Goal: Task Accomplishment & Management: Complete application form

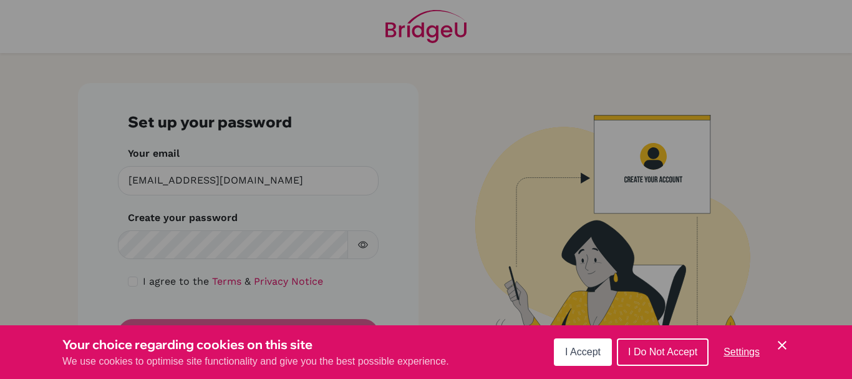
click at [568, 345] on button "I Accept" at bounding box center [583, 351] width 58 height 27
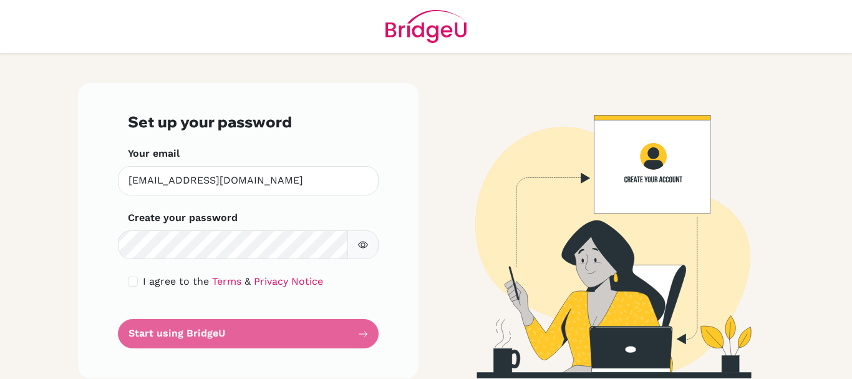
click at [364, 240] on button "button" at bounding box center [363, 244] width 31 height 29
click at [249, 328] on form "Set up your password Your email [EMAIL_ADDRESS][DOMAIN_NAME] Invalid email Crea…" at bounding box center [248, 230] width 241 height 235
click at [104, 291] on div "Set up your password Your email rluthra@ecolemondiale.org Invalid email Create …" at bounding box center [248, 230] width 341 height 295
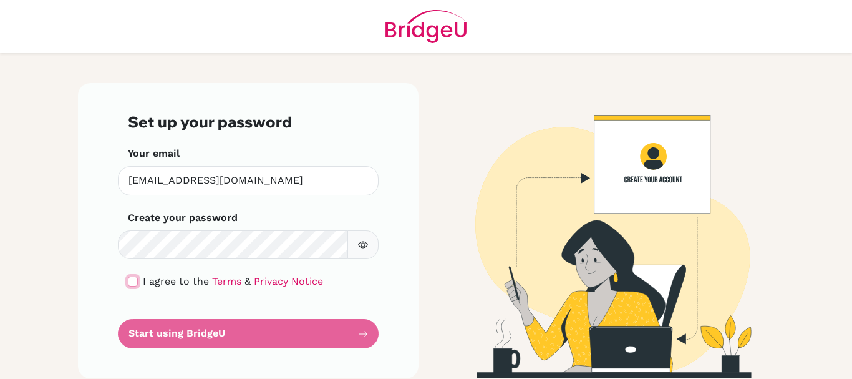
click at [129, 283] on input "checkbox" at bounding box center [133, 281] width 10 height 10
checkbox input "true"
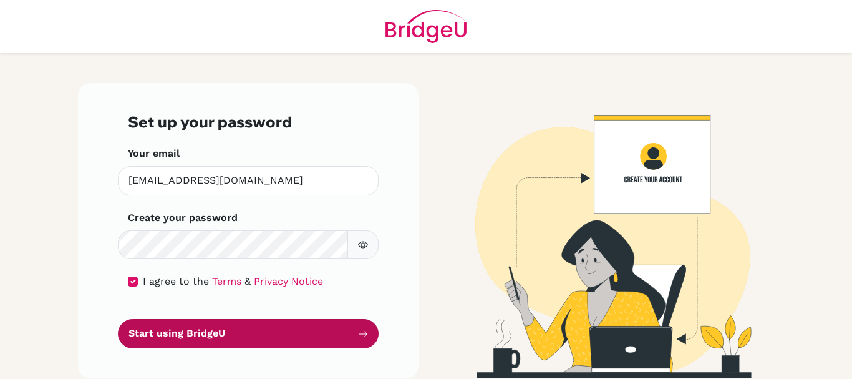
click at [212, 328] on button "Start using BridgeU" at bounding box center [248, 333] width 261 height 29
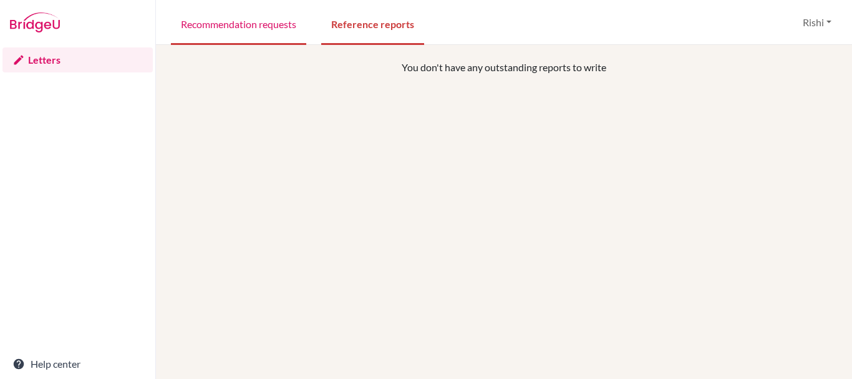
click at [279, 31] on link "Recommendation requests" at bounding box center [238, 23] width 135 height 43
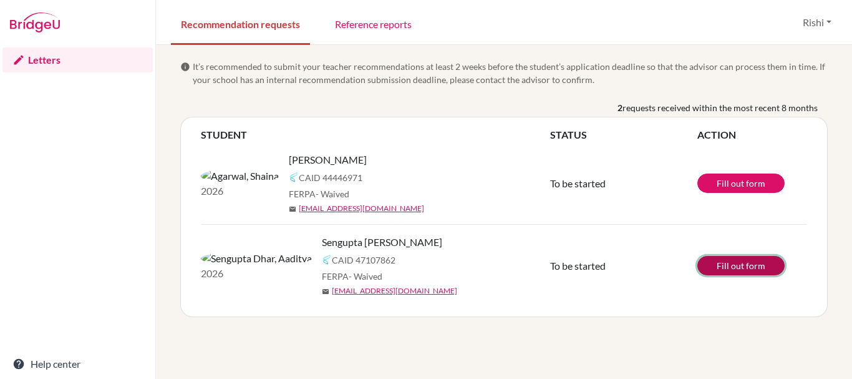
click at [731, 262] on link "Fill out form" at bounding box center [741, 265] width 87 height 19
click at [747, 260] on link "Fill out form" at bounding box center [741, 265] width 87 height 19
click at [834, 27] on button "Rishi" at bounding box center [817, 23] width 40 height 24
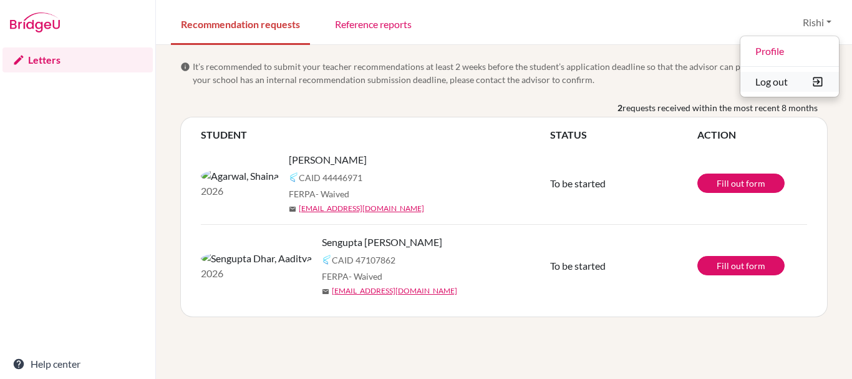
click at [761, 89] on button "Log out" at bounding box center [790, 82] width 99 height 20
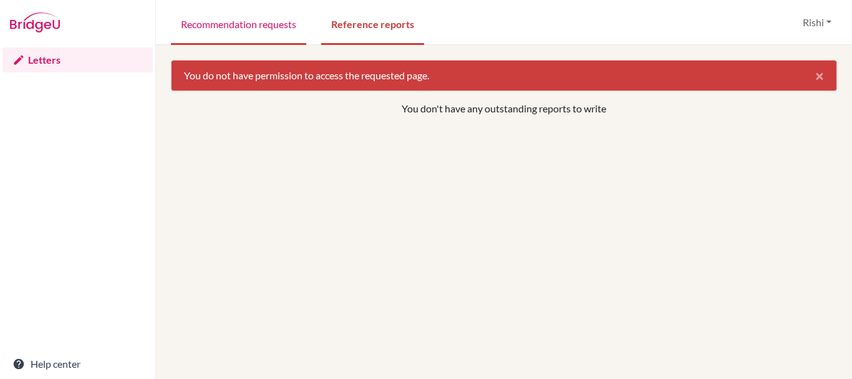
click at [210, 19] on link "Recommendation requests" at bounding box center [238, 23] width 135 height 43
click at [58, 62] on link "Letters" at bounding box center [77, 59] width 150 height 25
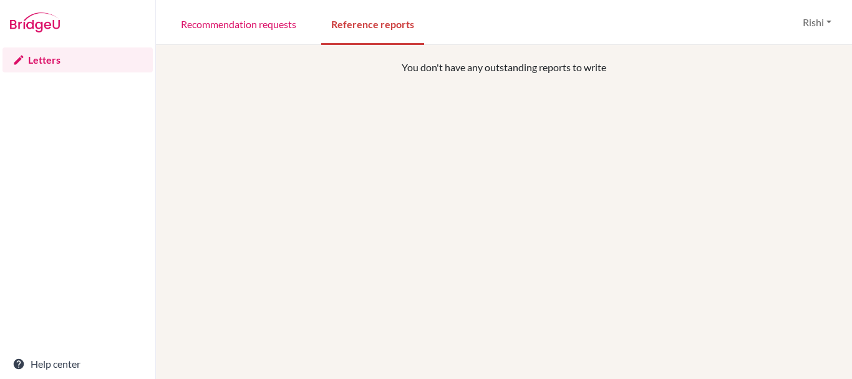
click at [58, 62] on link "Letters" at bounding box center [77, 59] width 150 height 25
